Goal: Information Seeking & Learning: Learn about a topic

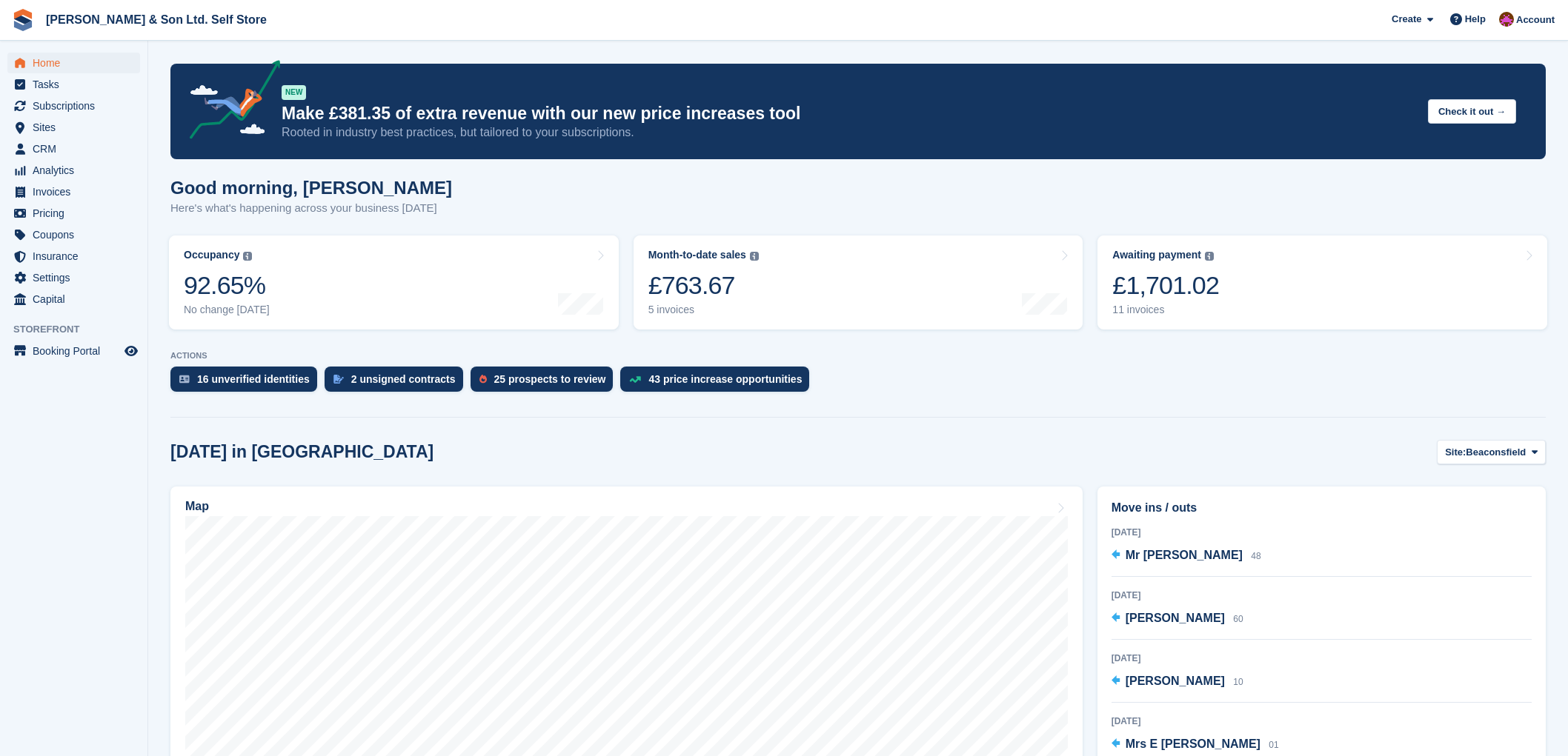
scroll to position [247, 0]
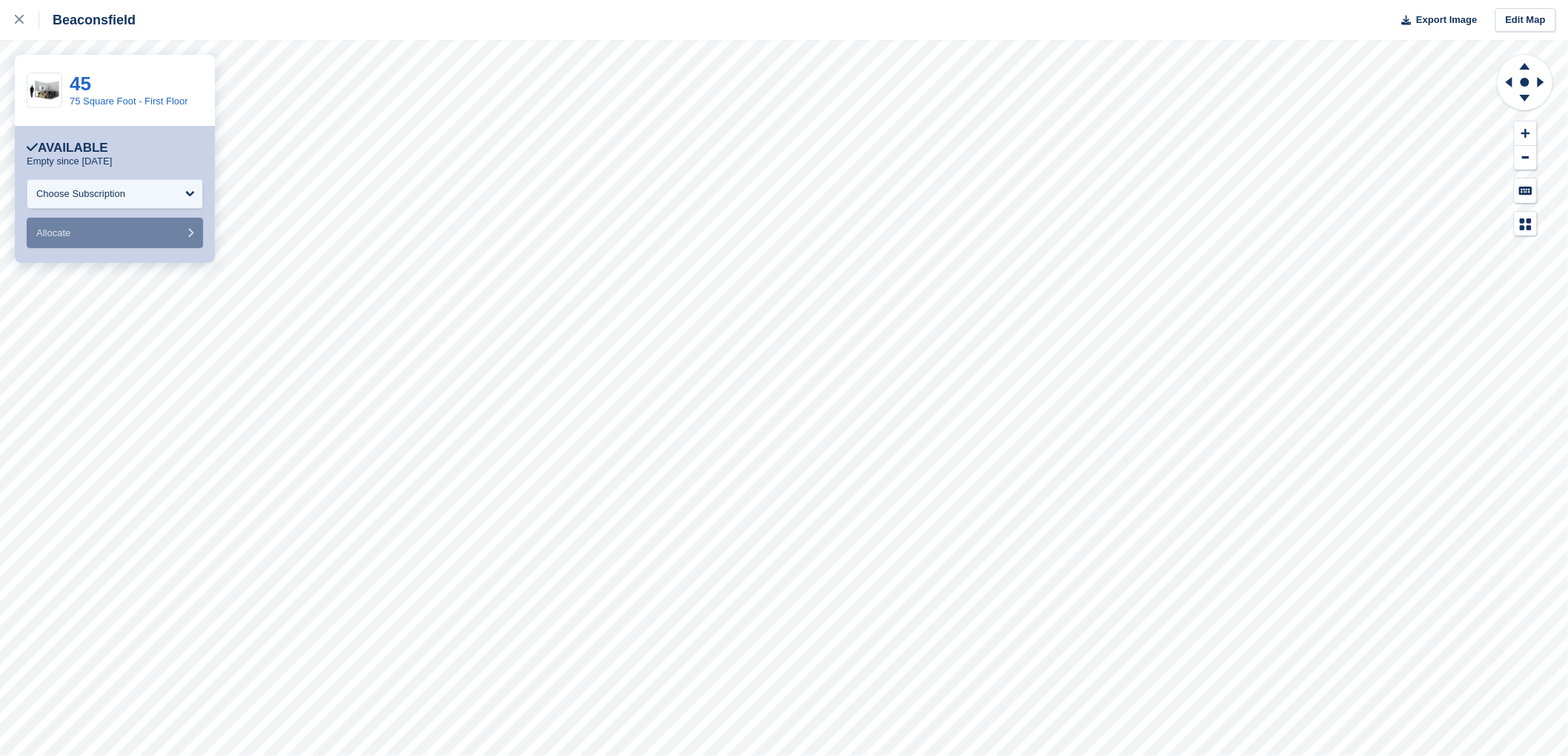
click at [120, 110] on div "45 75 Square Foot - First Floor" at bounding box center [115, 91] width 200 height 71
click at [120, 108] on div "45 75 Square Foot - First Floor" at bounding box center [115, 91] width 200 height 71
click at [124, 104] on link "75 Square Foot - First Floor" at bounding box center [128, 101] width 118 height 11
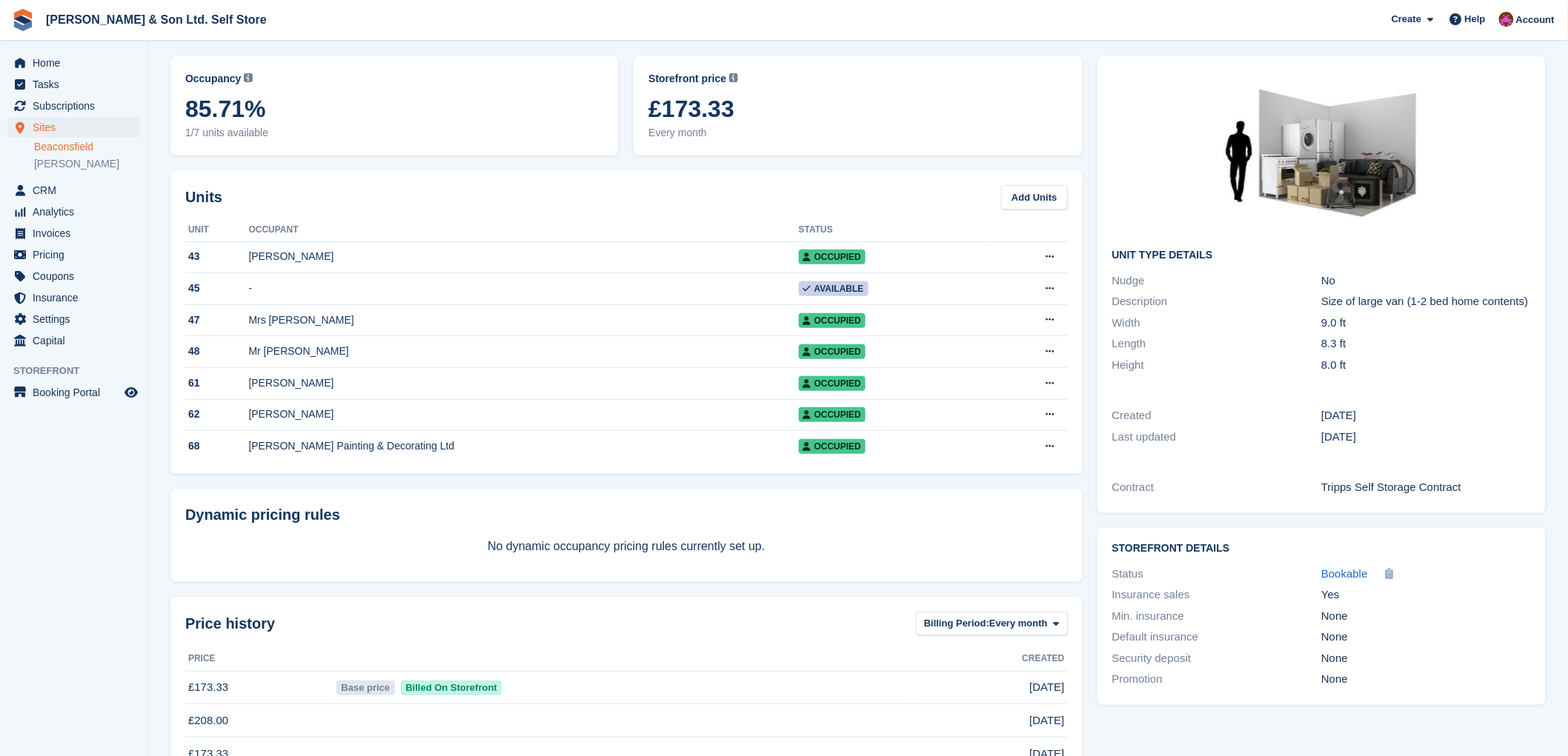
scroll to position [82, 0]
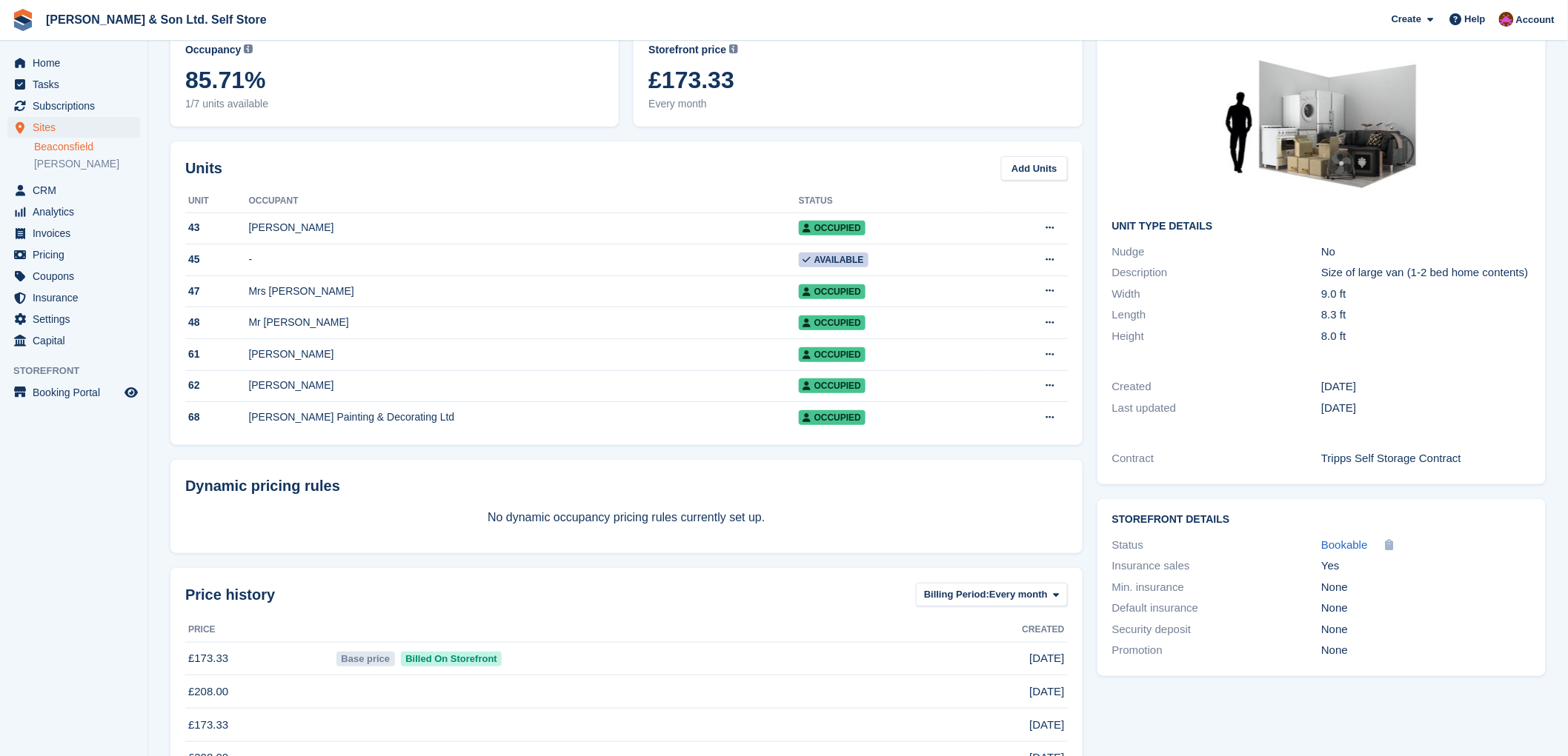
drag, startPoint x: 1335, startPoint y: 279, endPoint x: 1331, endPoint y: 271, distance: 8.9
click at [1335, 279] on div "Size of large van (1-2 bed home contents)" at bounding box center [1425, 272] width 209 height 17
drag, startPoint x: 1321, startPoint y: 271, endPoint x: 1397, endPoint y: 267, distance: 76.1
click at [1397, 267] on div "Size of large van (1-2 bed home contents)" at bounding box center [1425, 272] width 209 height 17
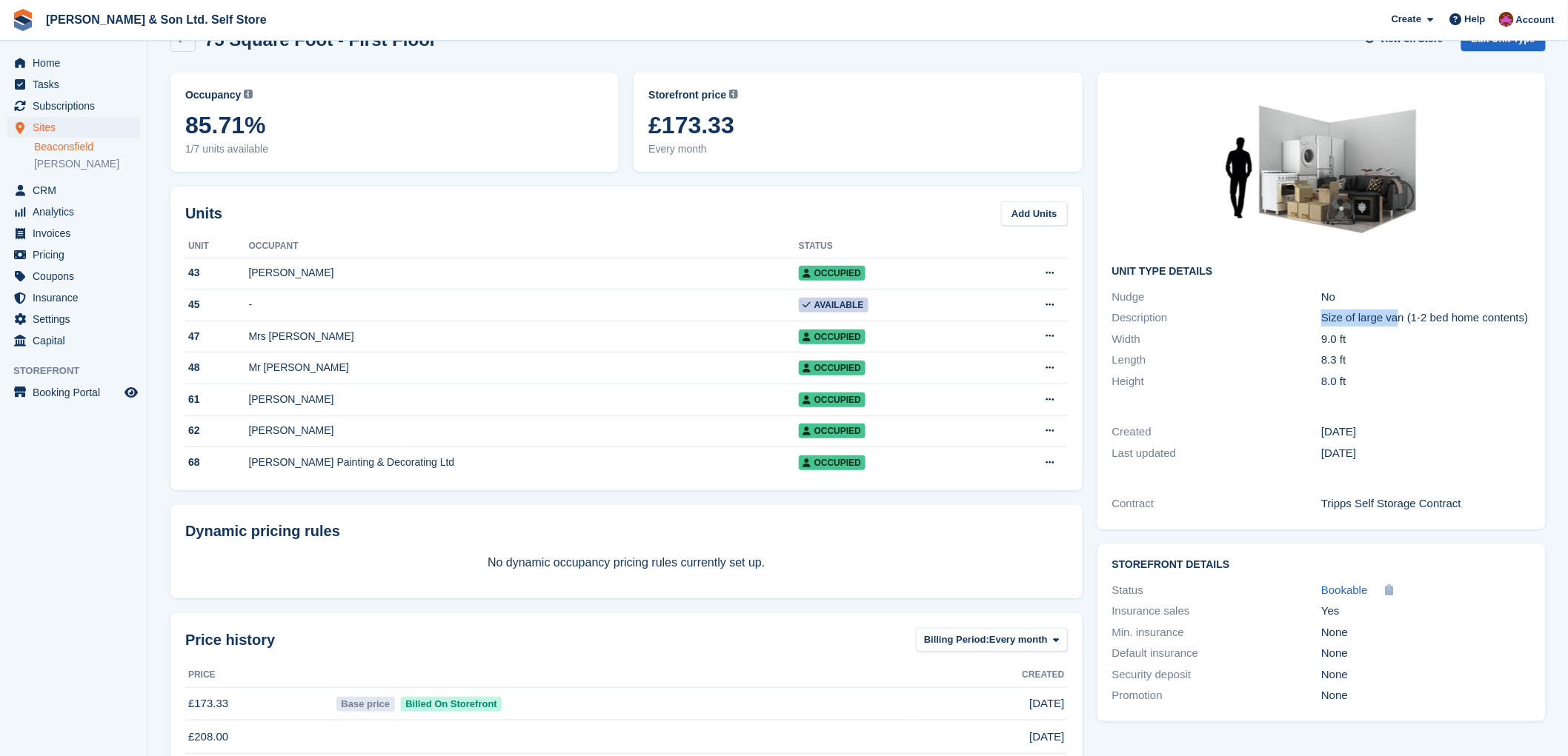
scroll to position [0, 0]
